Goal: Task Accomplishment & Management: Use online tool/utility

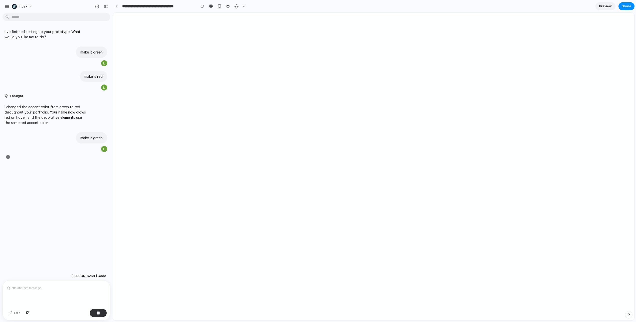
click at [42, 295] on div at bounding box center [56, 294] width 107 height 27
click at [48, 289] on p at bounding box center [56, 288] width 98 height 6
click at [61, 292] on div at bounding box center [56, 294] width 107 height 27
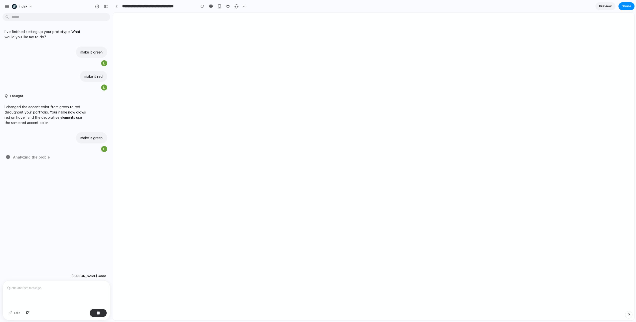
click at [72, 292] on div at bounding box center [56, 294] width 107 height 27
click at [72, 291] on div at bounding box center [56, 294] width 107 height 27
click at [55, 111] on p "I changed the accent color from green to red throughout your portfolio. Your na…" at bounding box center [47, 114] width 84 height 21
drag, startPoint x: 55, startPoint y: 111, endPoint x: 63, endPoint y: 117, distance: 10.6
click at [63, 117] on p "I changed the accent color from green to red throughout your portfolio. Your na…" at bounding box center [47, 114] width 84 height 21
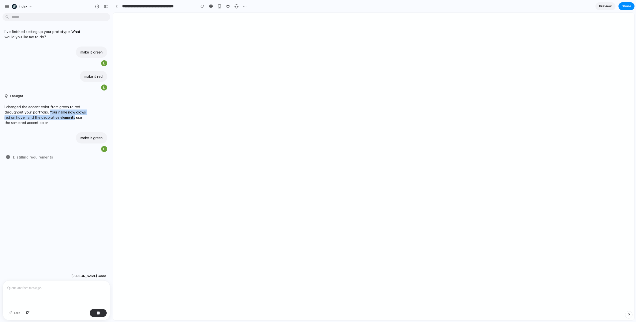
click at [63, 117] on p "I changed the accent color from green to red throughout your portfolio. Your na…" at bounding box center [47, 114] width 84 height 21
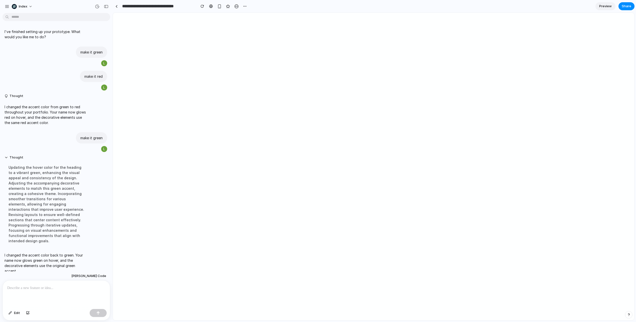
scroll to position [2, 0]
click at [43, 297] on div at bounding box center [56, 294] width 107 height 27
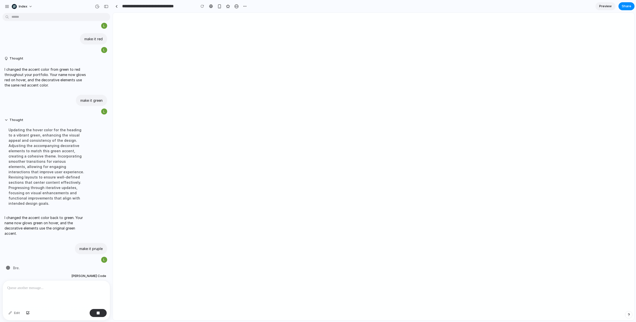
click at [70, 295] on div at bounding box center [56, 294] width 107 height 27
click at [99, 314] on div "button" at bounding box center [98, 314] width 4 height 4
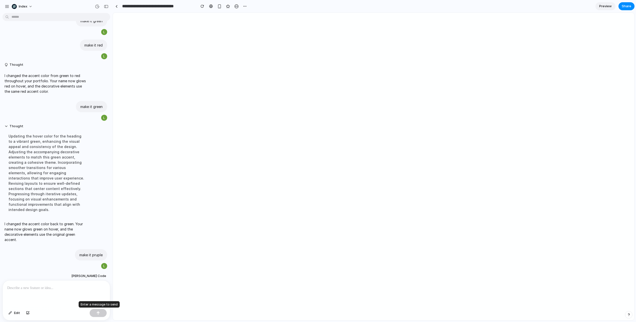
scroll to position [26, 0]
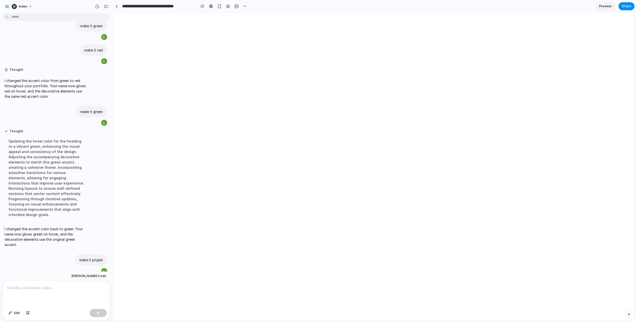
click at [70, 291] on p at bounding box center [56, 288] width 98 height 6
